Goal: Use online tool/utility: Utilize a website feature to perform a specific function

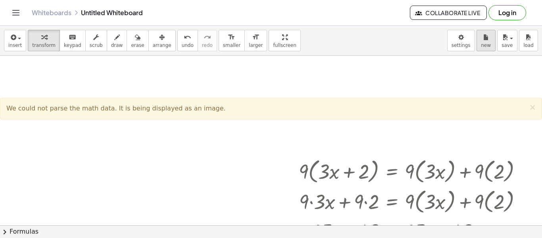
scroll to position [42, 0]
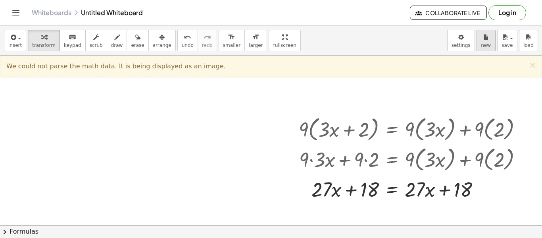
click at [485, 37] on icon "button" at bounding box center [487, 38] width 6 height 10
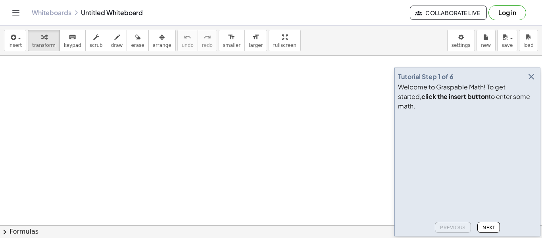
click at [528, 81] on icon "button" at bounding box center [532, 77] width 10 height 10
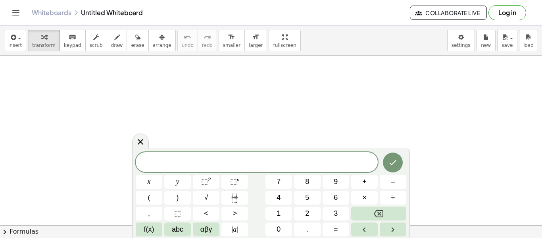
scroll to position [0, 0]
click at [396, 159] on icon "Done" at bounding box center [393, 163] width 10 height 10
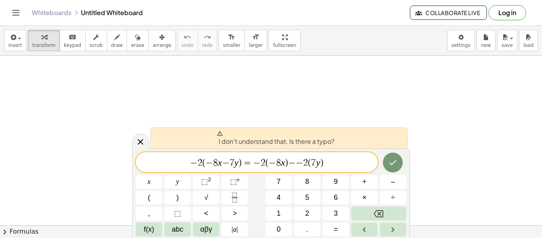
click at [297, 166] on span "−" at bounding box center [300, 163] width 8 height 10
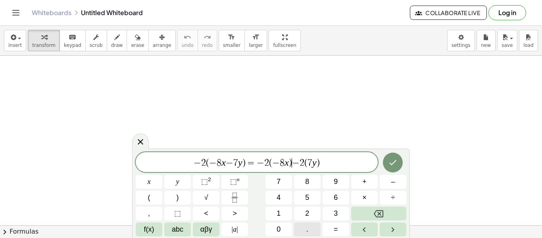
scroll to position [1, 0]
click at [386, 154] on div at bounding box center [393, 162] width 27 height 21
click at [388, 156] on button "Done" at bounding box center [393, 162] width 20 height 20
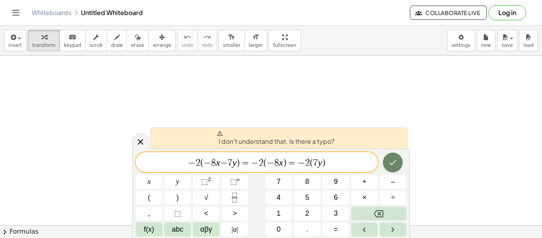
click at [388, 156] on button "Done" at bounding box center [393, 162] width 20 height 20
